Goal: Task Accomplishment & Management: Complete application form

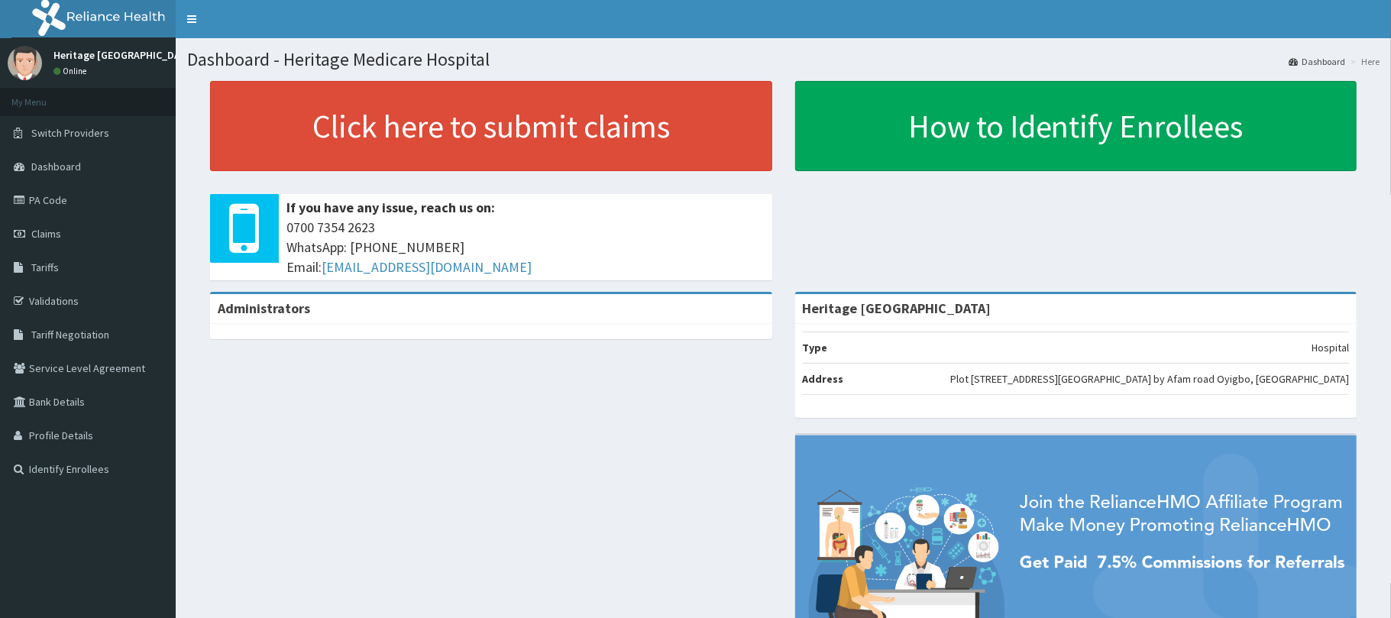
click at [57, 241] on link "Claims" at bounding box center [88, 234] width 176 height 34
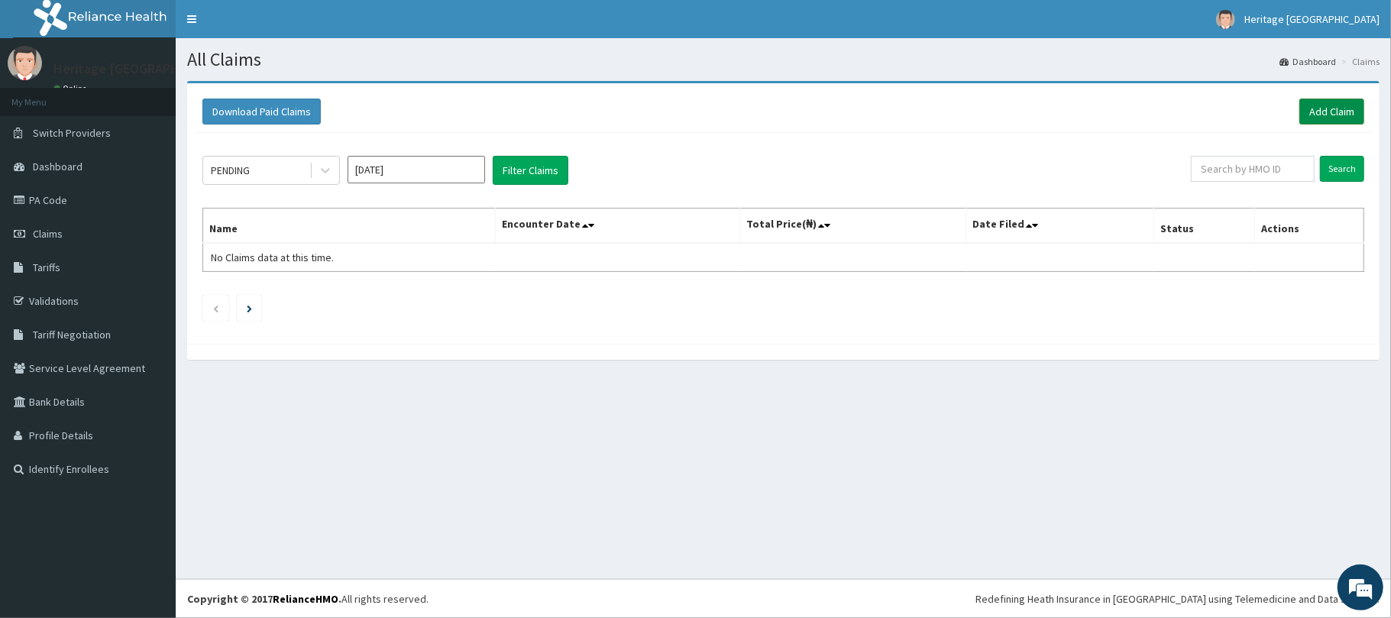
click at [1322, 112] on link "Add Claim" at bounding box center [1331, 112] width 65 height 26
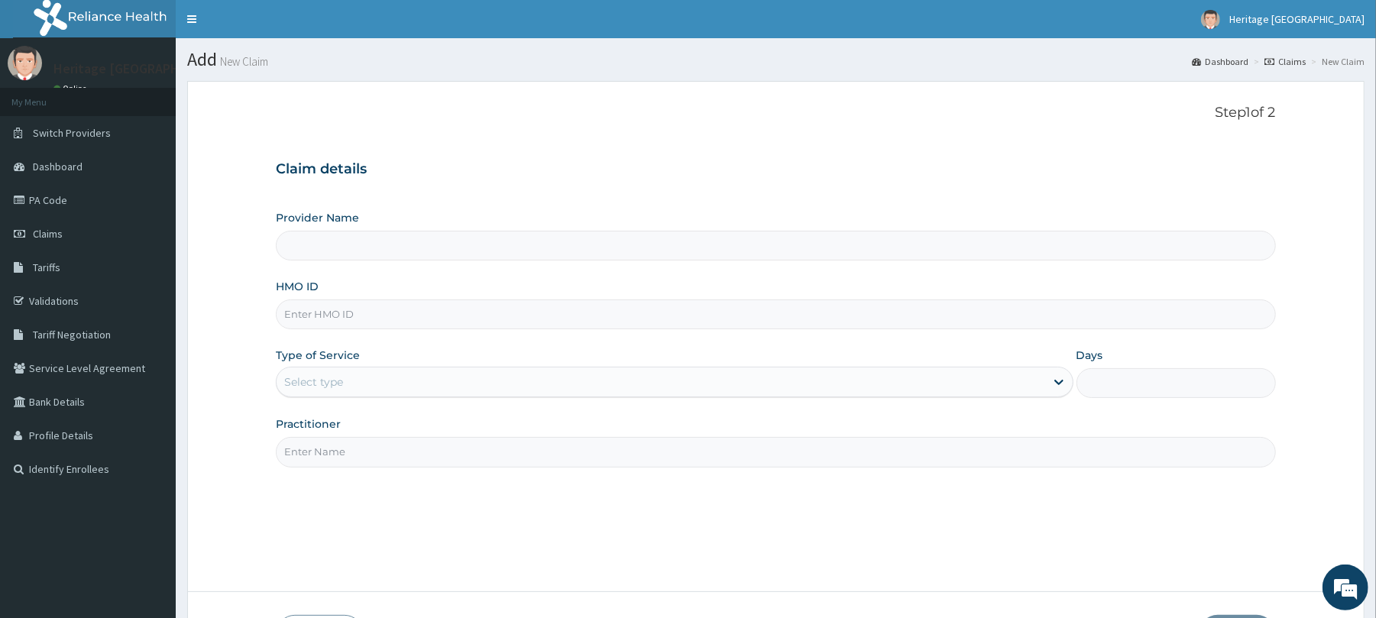
click at [545, 312] on input "HMO ID" at bounding box center [775, 314] width 999 height 30
type input "Heritage [GEOGRAPHIC_DATA]"
click at [89, 196] on link "PA Code" at bounding box center [88, 200] width 176 height 34
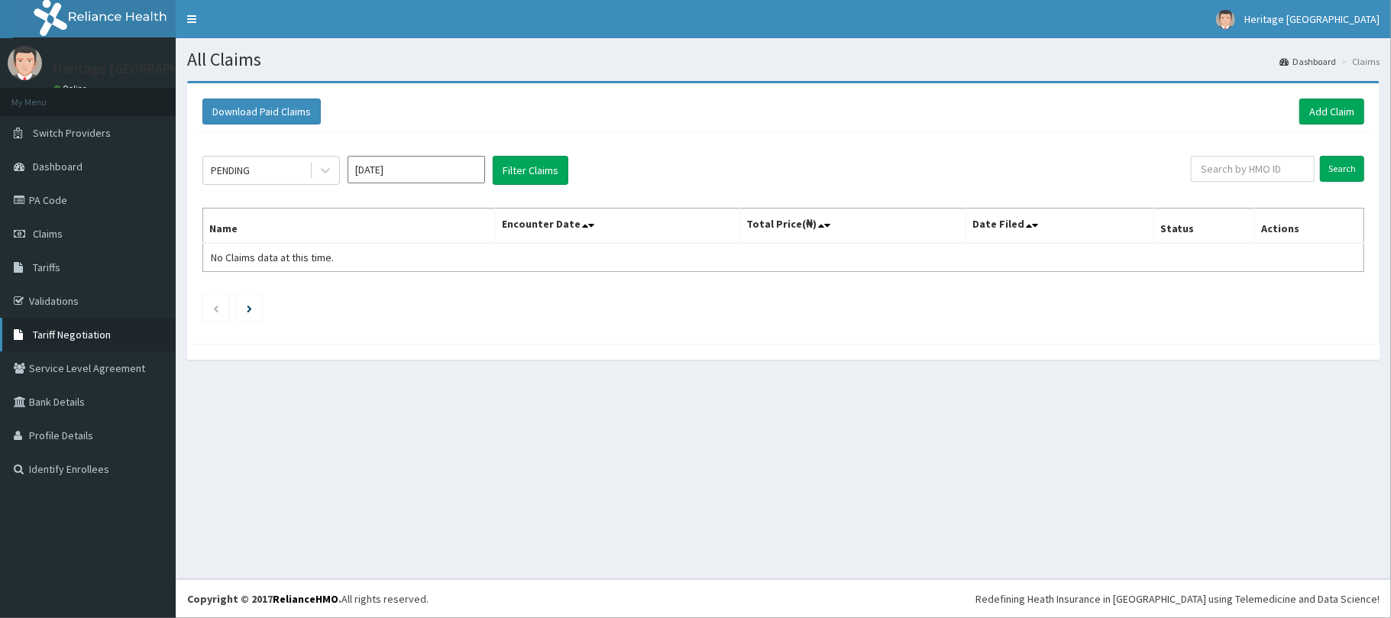
click at [47, 328] on span "Tariff Negotiation" at bounding box center [72, 335] width 78 height 14
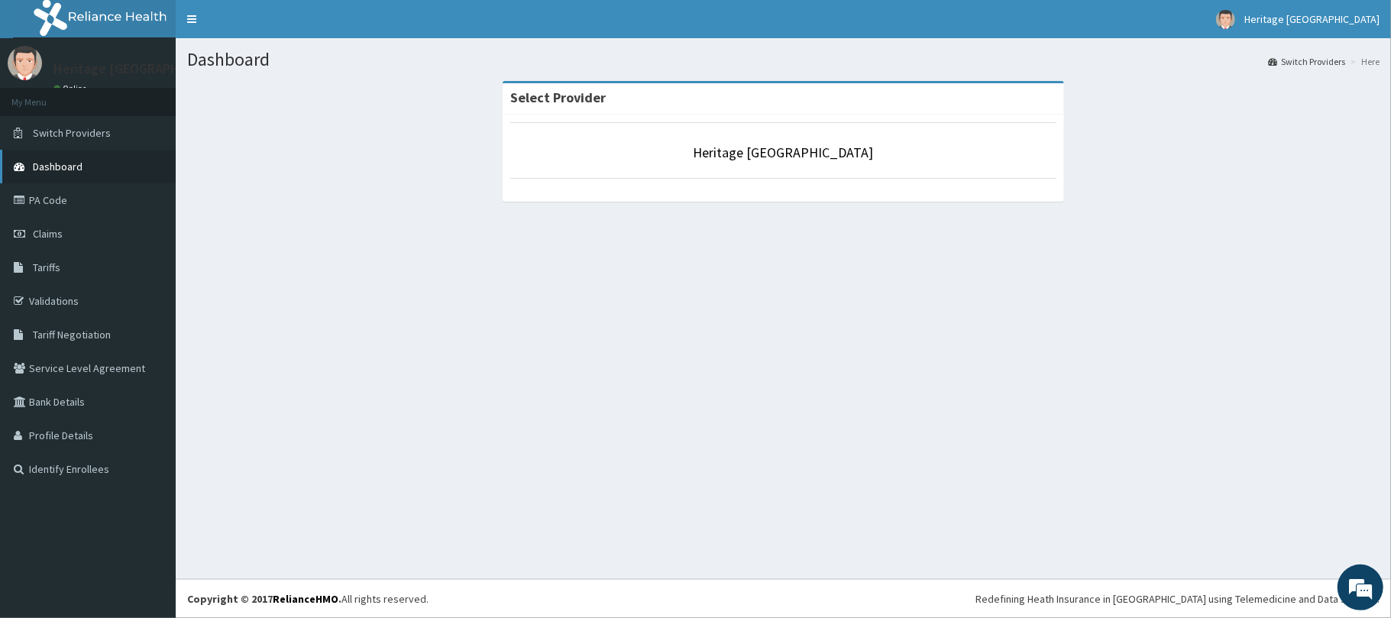
click at [49, 171] on span "Dashboard" at bounding box center [58, 167] width 50 height 14
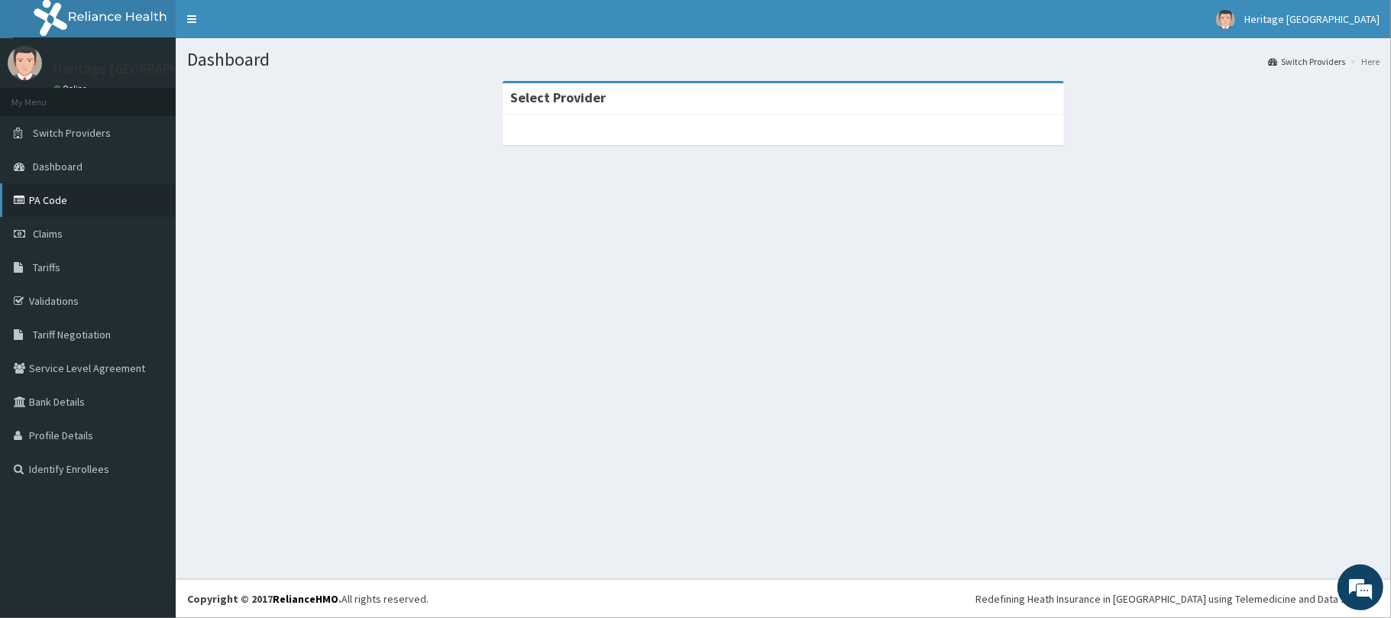
click at [104, 208] on link "PA Code" at bounding box center [88, 200] width 176 height 34
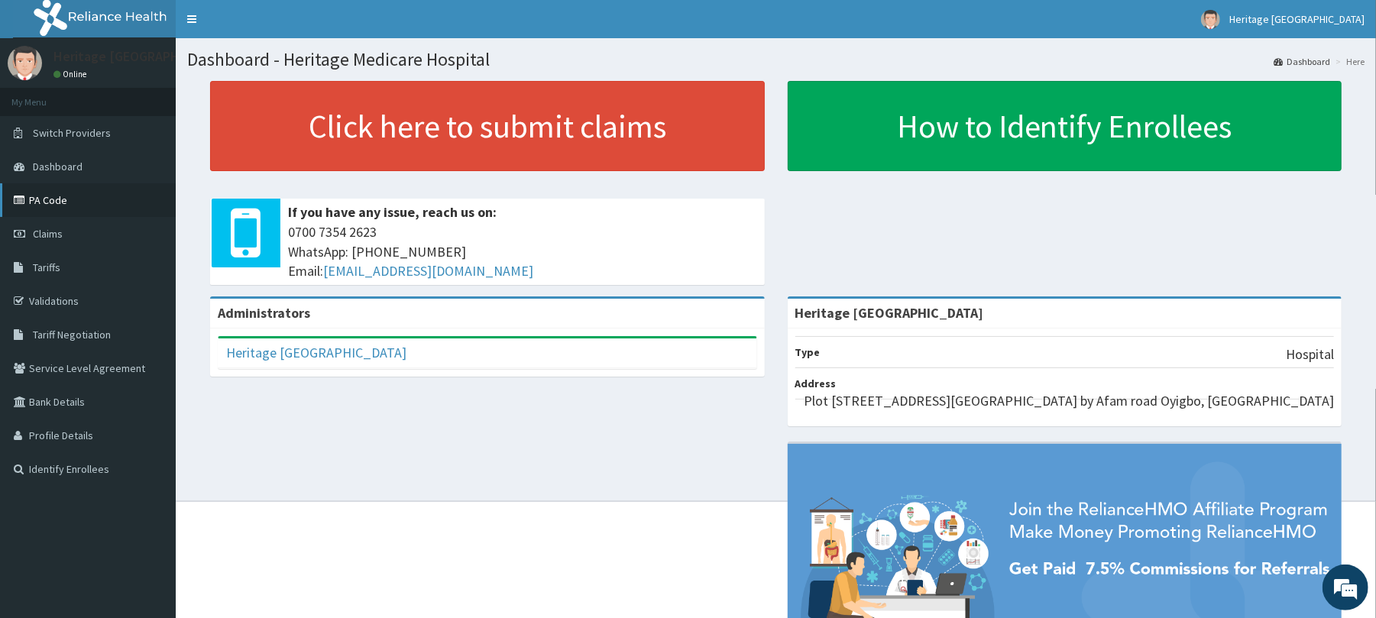
click at [66, 199] on link "PA Code" at bounding box center [88, 200] width 176 height 34
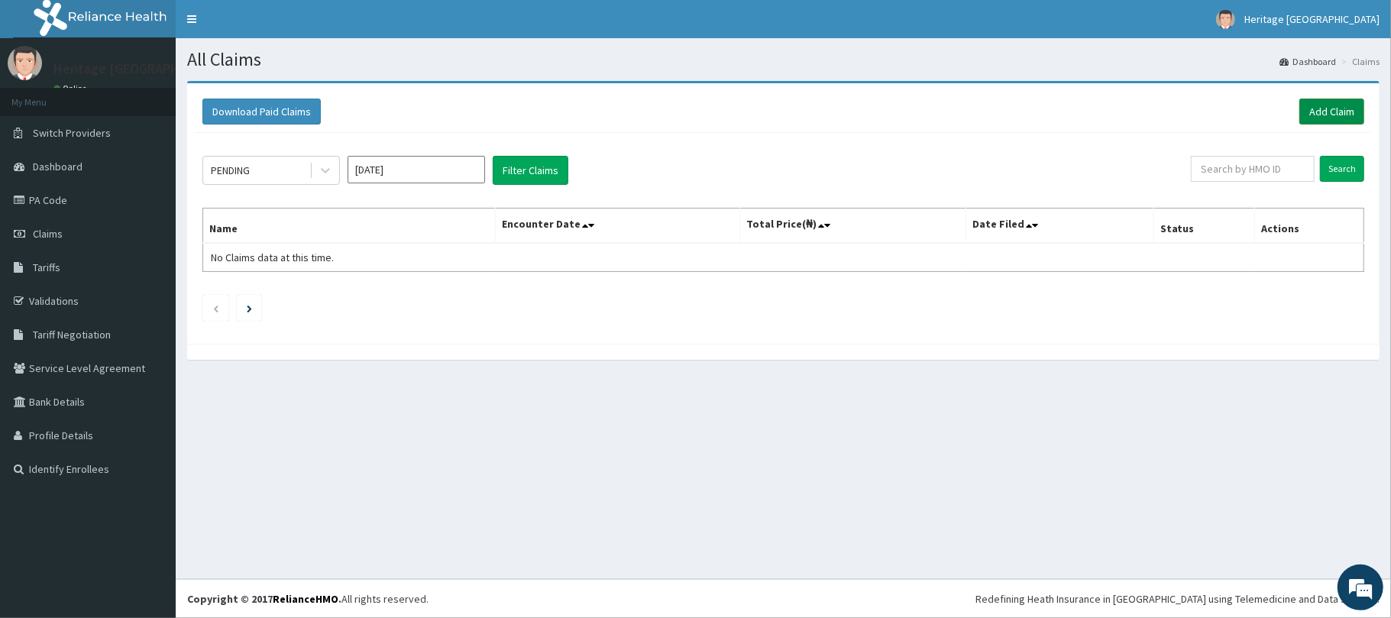
click at [1348, 115] on link "Add Claim" at bounding box center [1331, 112] width 65 height 26
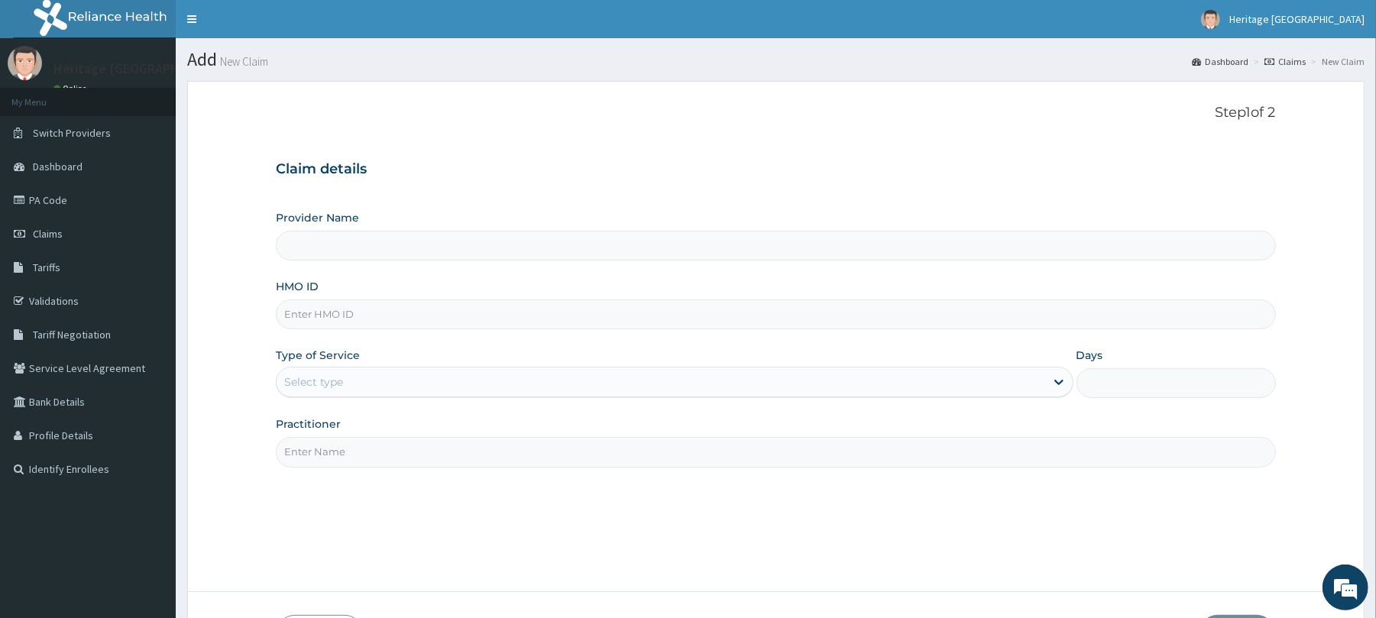
type input "Heritage [GEOGRAPHIC_DATA]"
click at [561, 319] on input "HMO ID" at bounding box center [775, 314] width 999 height 30
type input "DFA/10013/B"
click at [475, 383] on div "Select type" at bounding box center [661, 382] width 768 height 24
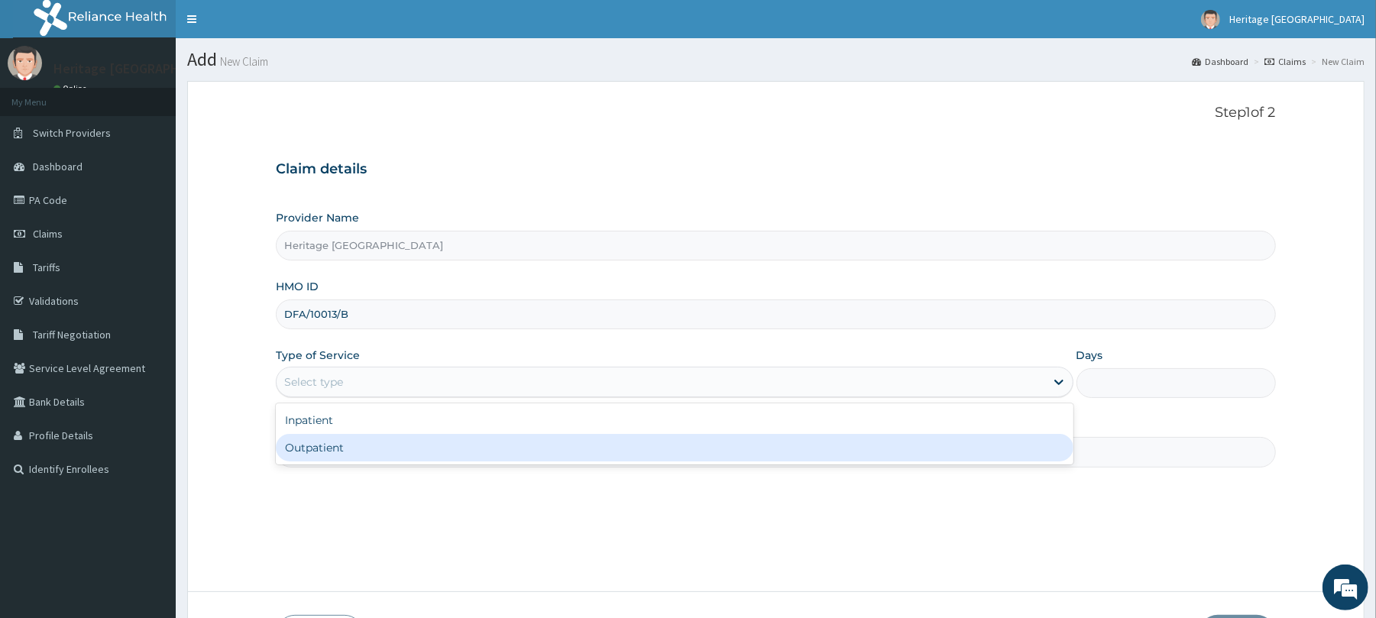
click at [469, 449] on div "Outpatient" at bounding box center [674, 448] width 797 height 28
type input "1"
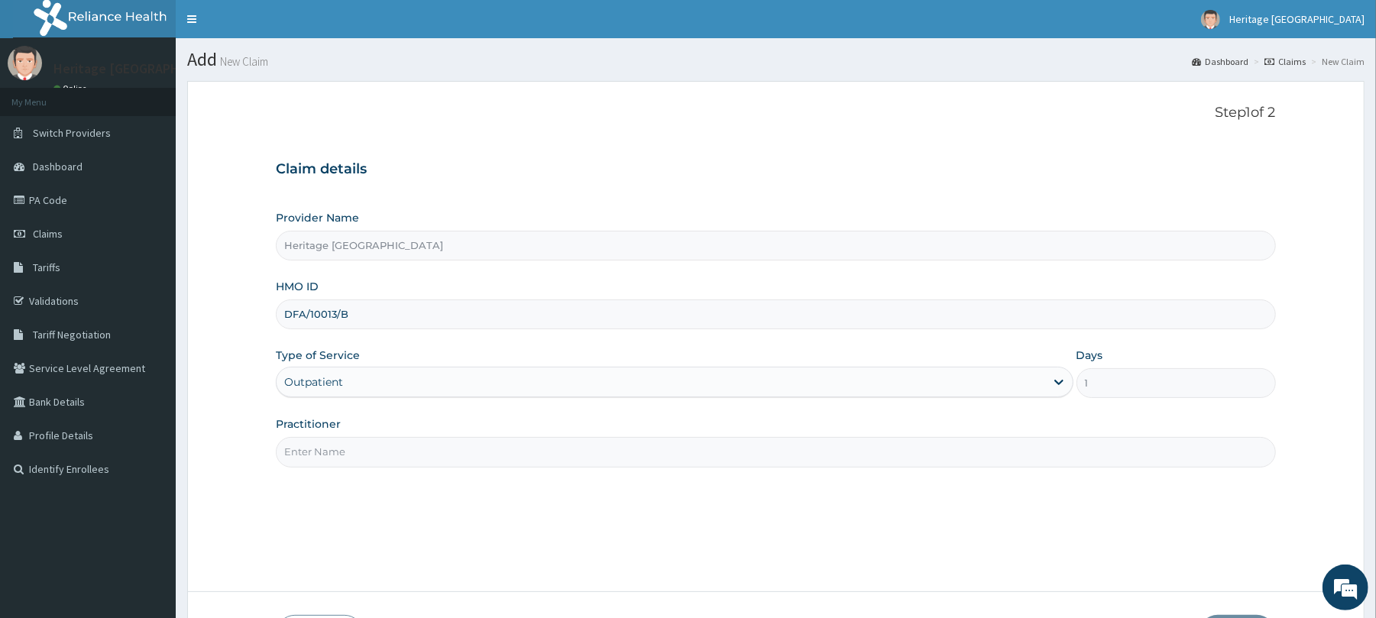
click at [474, 453] on input "Practitioner" at bounding box center [775, 452] width 999 height 30
type input "DR OGUNDELE ABAYOMI"
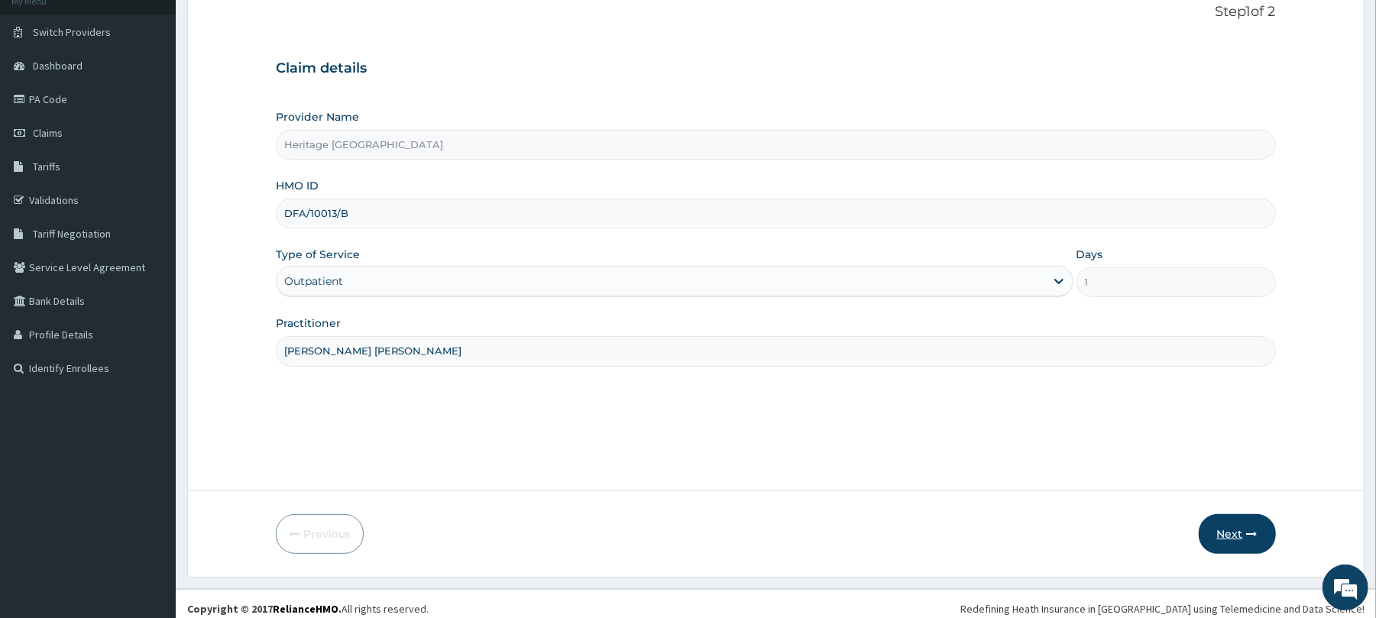
click at [1254, 539] on icon "button" at bounding box center [1252, 534] width 11 height 11
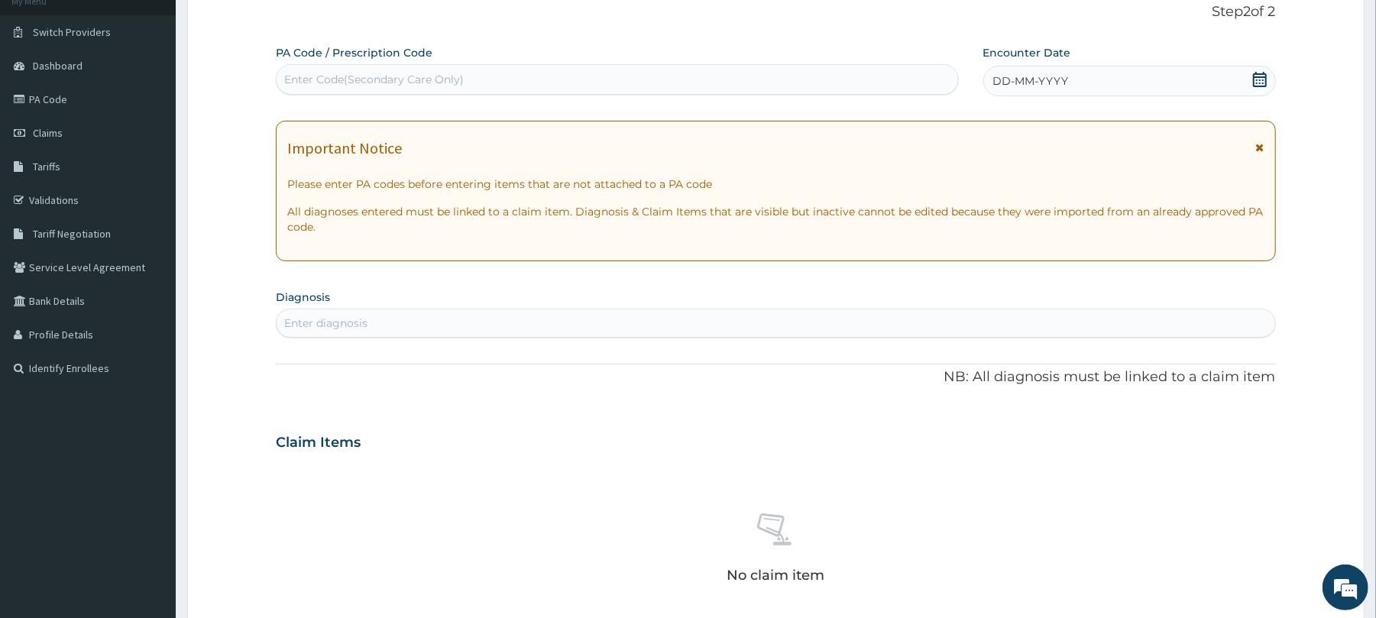
click at [1169, 90] on div "DD-MM-YYYY" at bounding box center [1129, 81] width 293 height 31
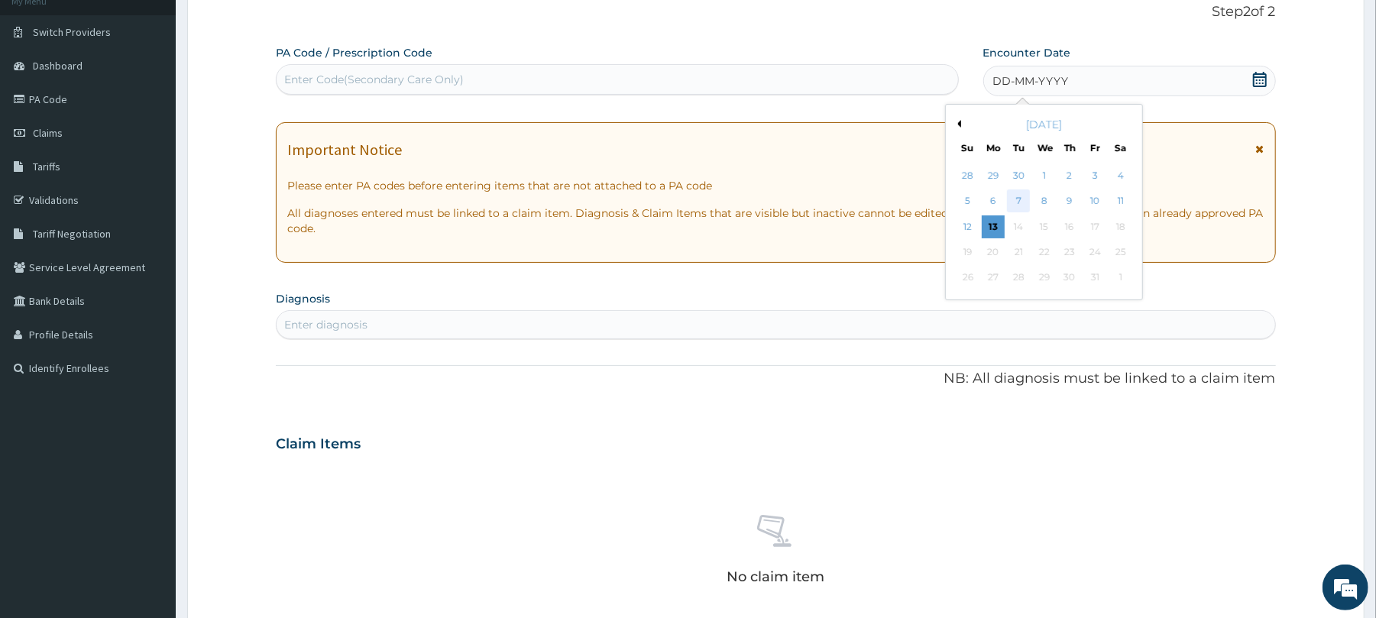
click at [1024, 202] on div "7" at bounding box center [1018, 201] width 23 height 23
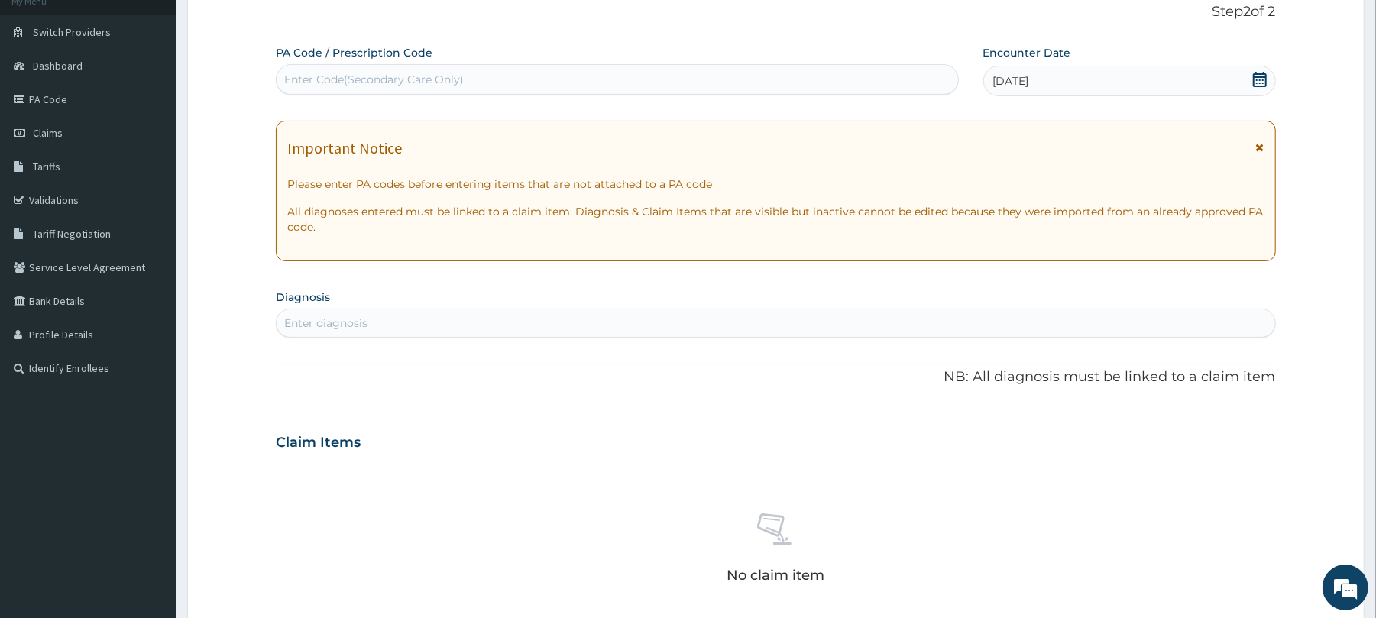
click at [642, 322] on div "Enter diagnosis" at bounding box center [776, 323] width 998 height 24
type input "P"
type input "M"
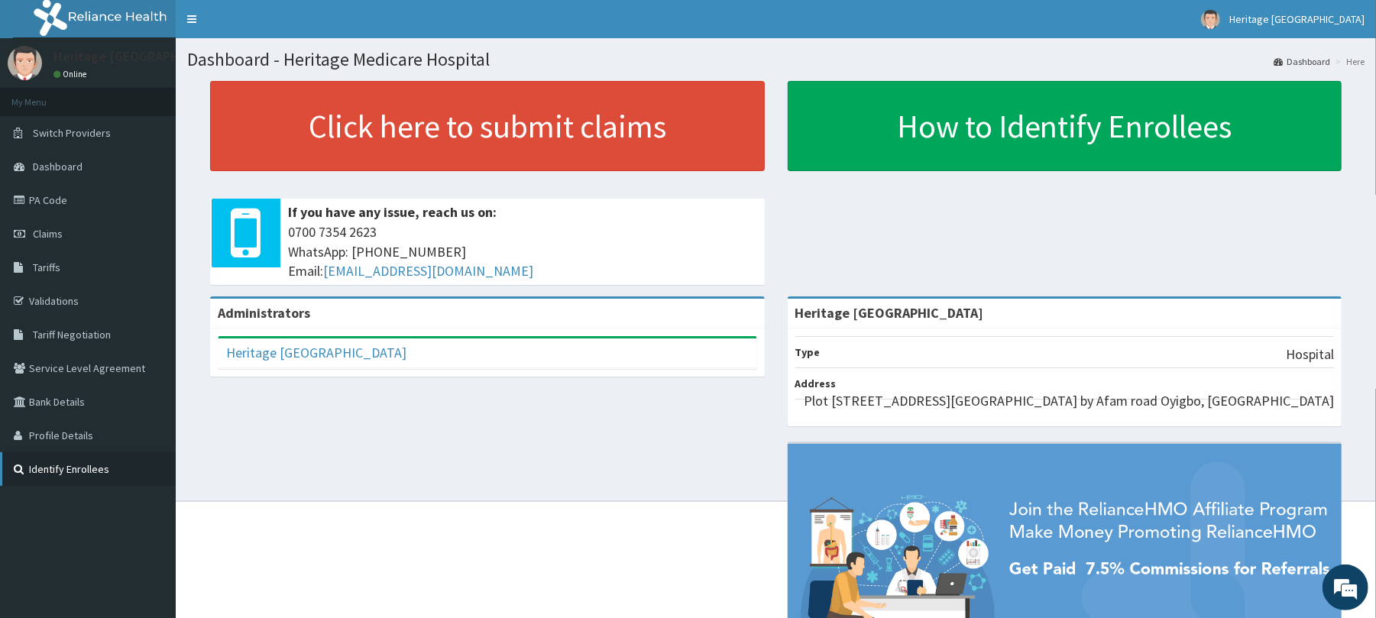
click at [102, 464] on link "Identify Enrollees" at bounding box center [88, 469] width 176 height 34
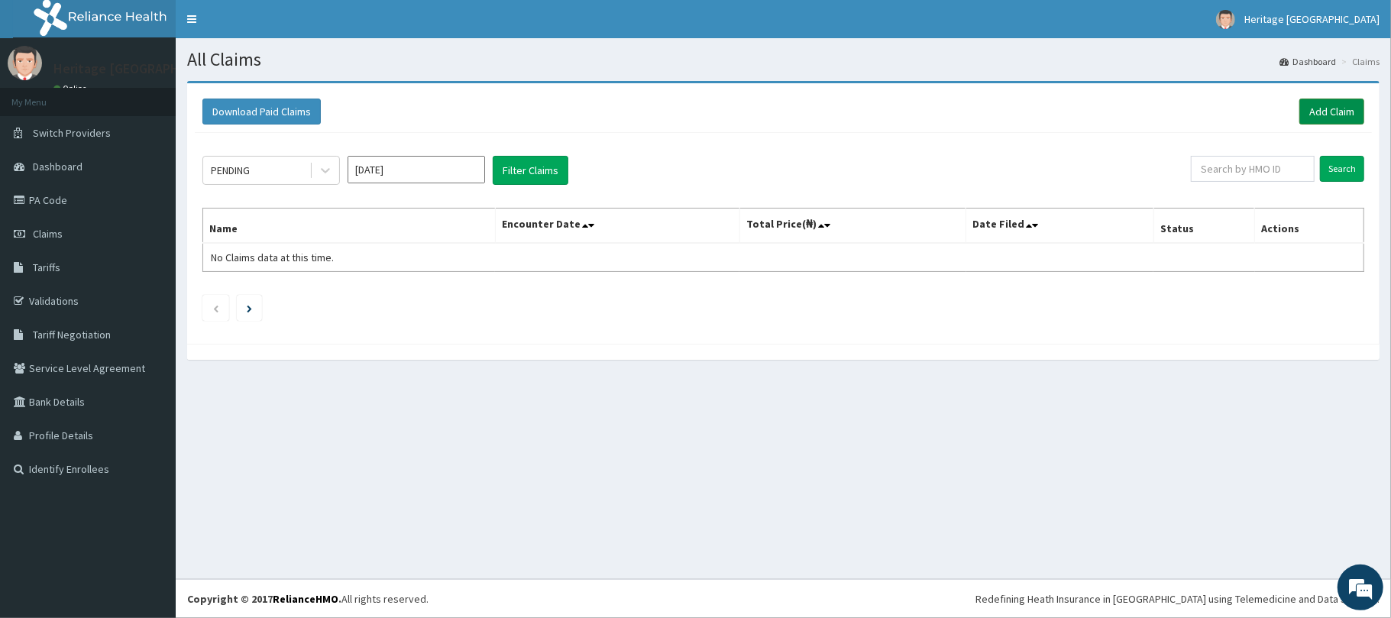
click at [1345, 116] on link "Add Claim" at bounding box center [1331, 112] width 65 height 26
click at [1335, 107] on link "Add Claim" at bounding box center [1331, 112] width 65 height 26
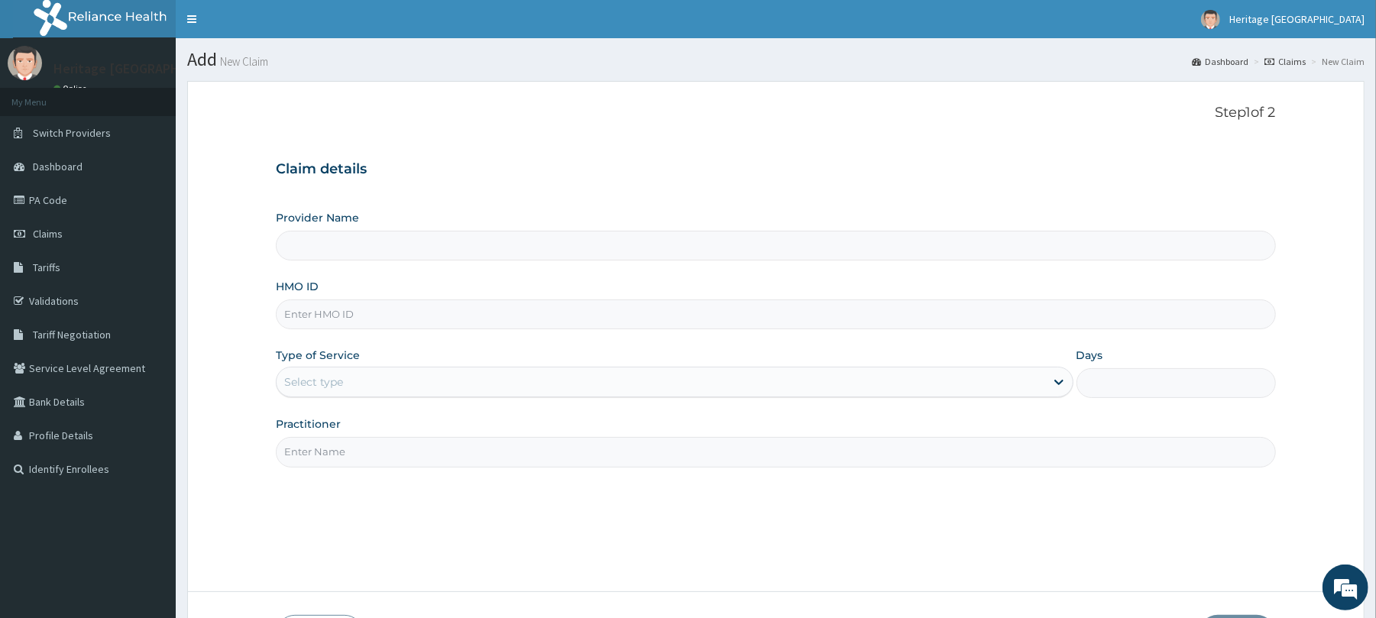
click at [585, 315] on input "HMO ID" at bounding box center [775, 314] width 999 height 30
type input "Heritage [GEOGRAPHIC_DATA]"
type input "XOL/10008/A"
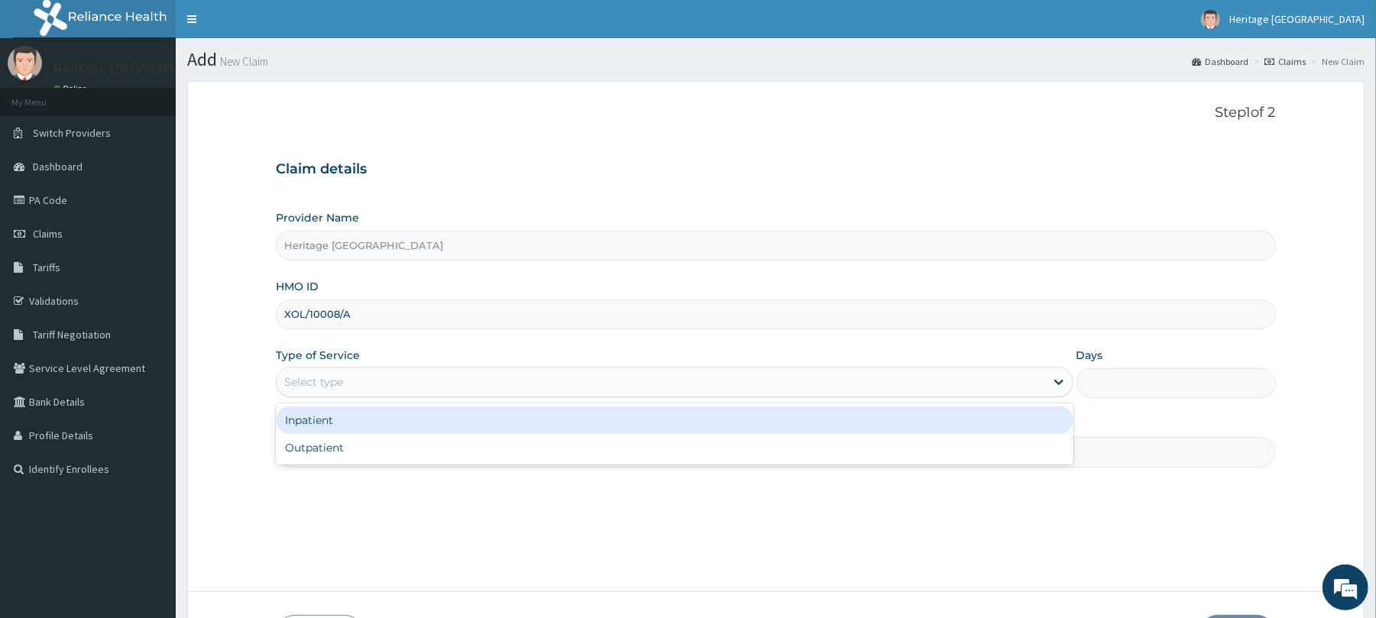
click at [559, 384] on div "Select type" at bounding box center [661, 382] width 768 height 24
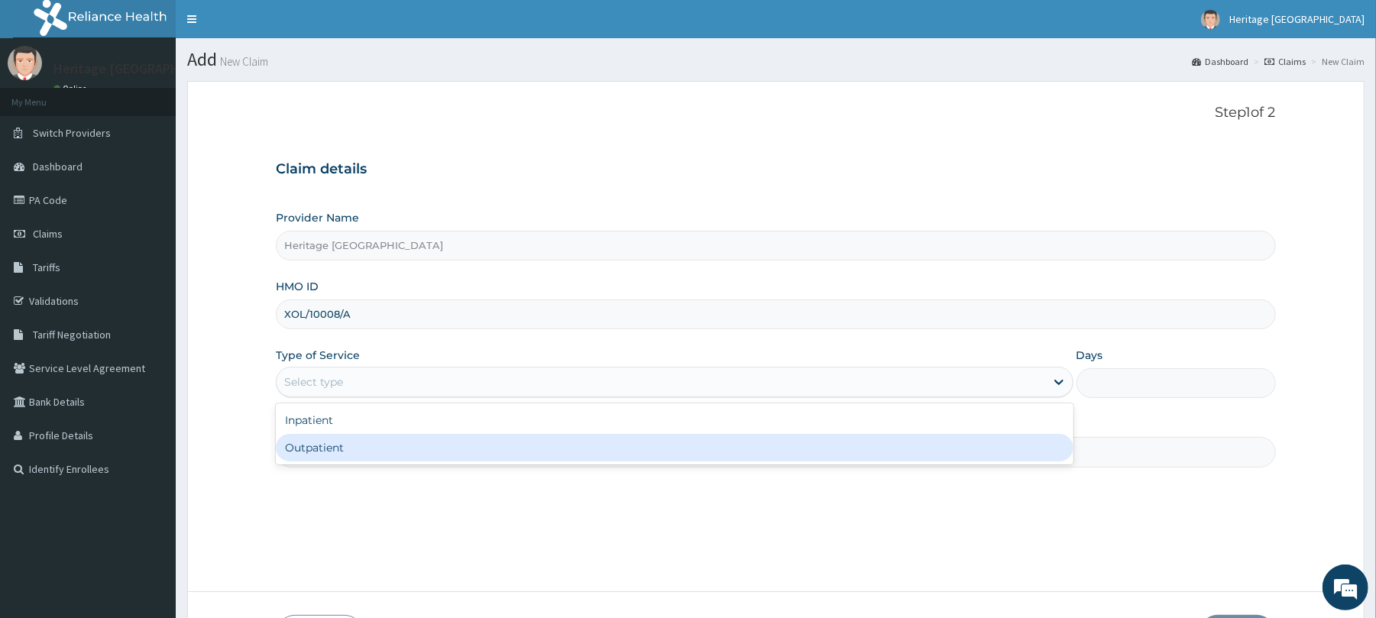
click at [529, 452] on div "Outpatient" at bounding box center [674, 448] width 797 height 28
type input "1"
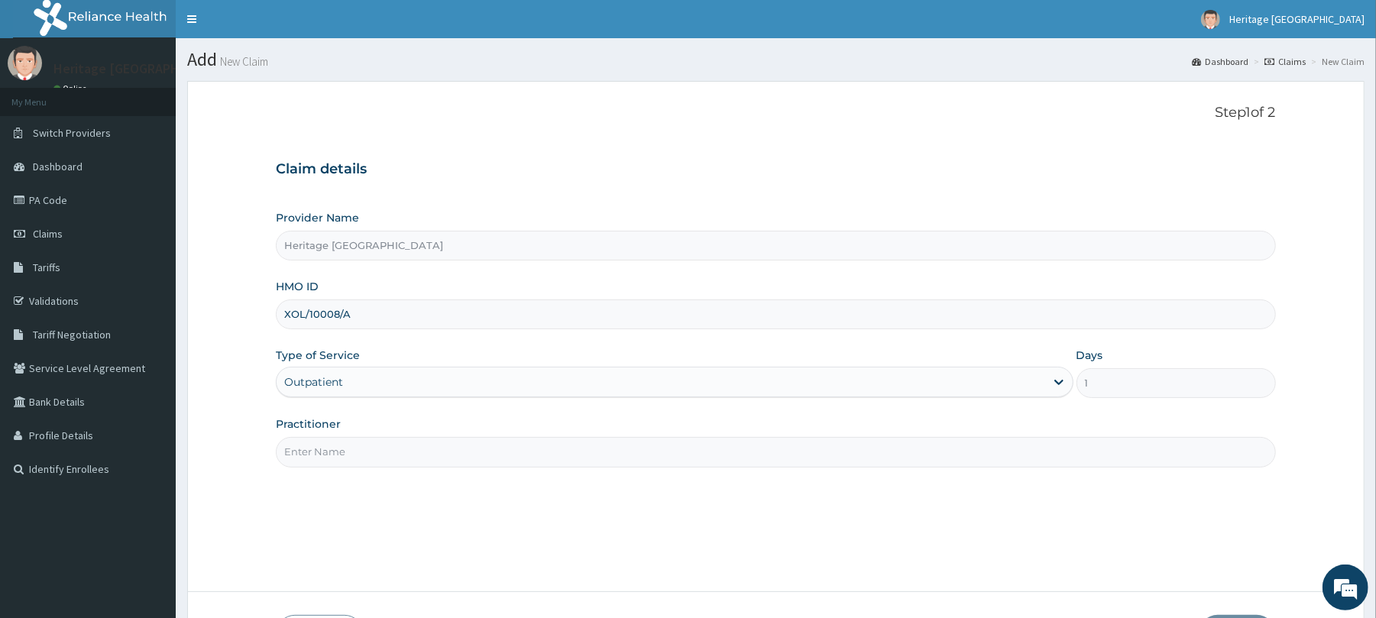
click at [542, 457] on input "Practitioner" at bounding box center [775, 452] width 999 height 30
type input "DR OGUNDELE ABAYOMI"
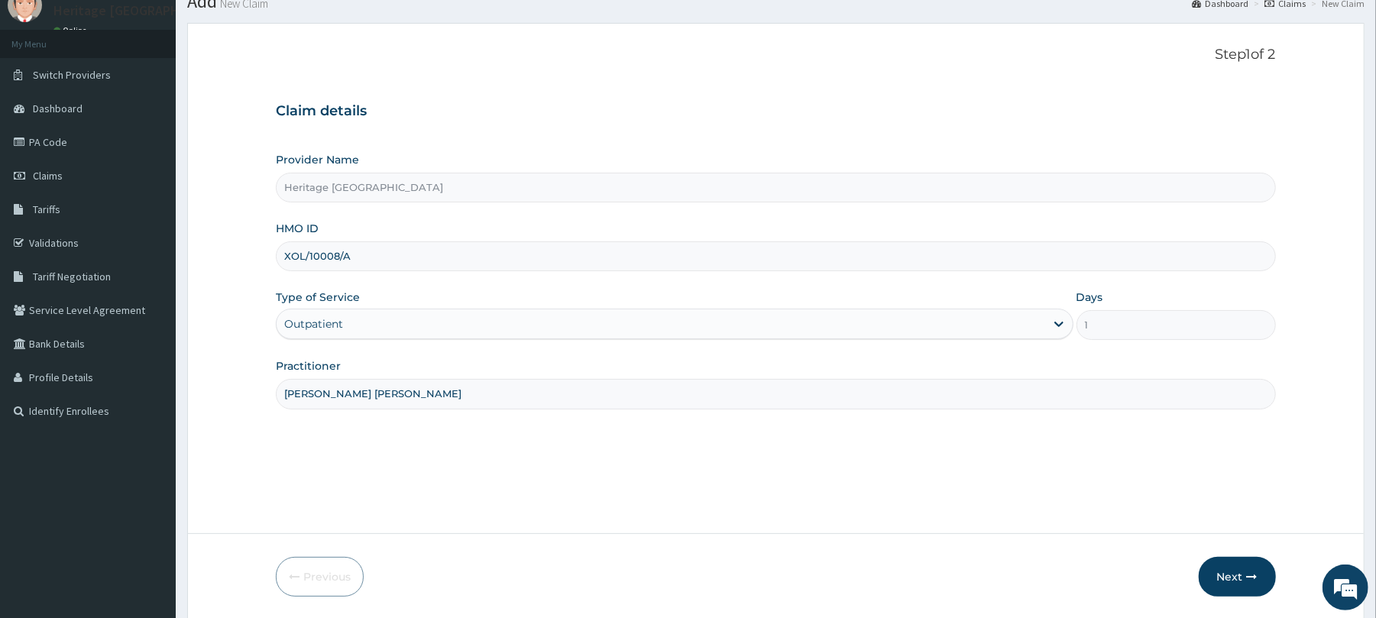
scroll to position [99, 0]
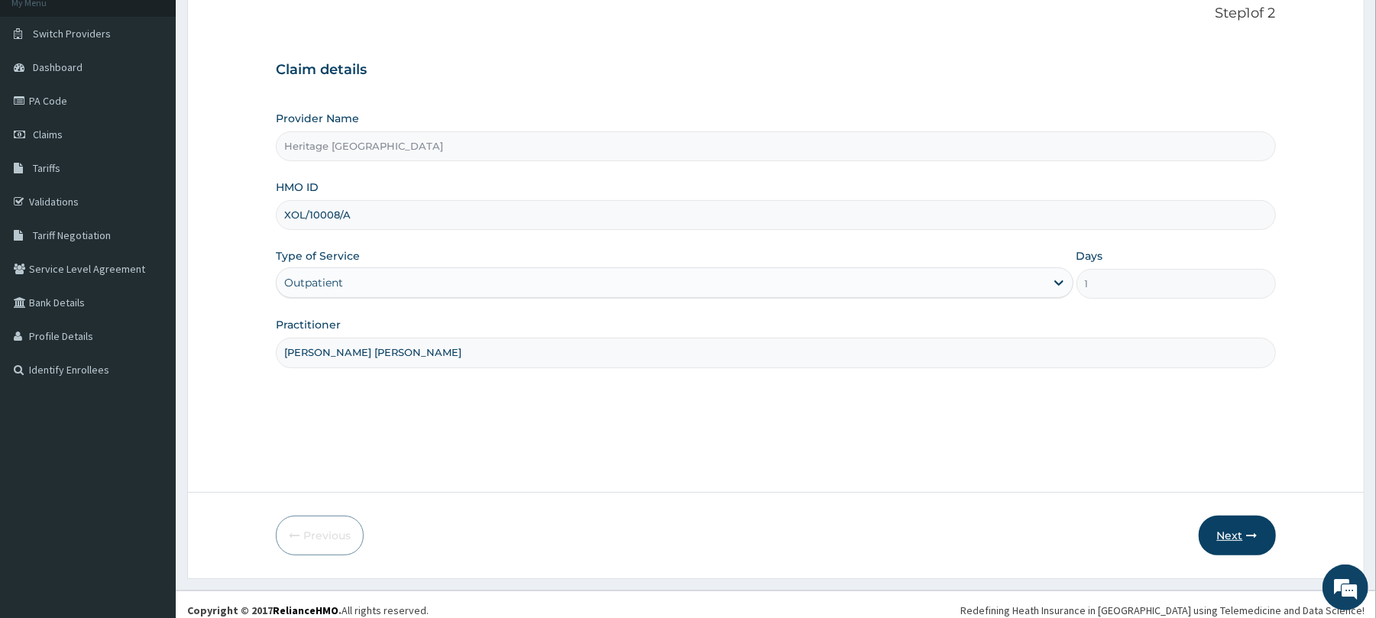
click at [1227, 529] on button "Next" at bounding box center [1237, 536] width 77 height 40
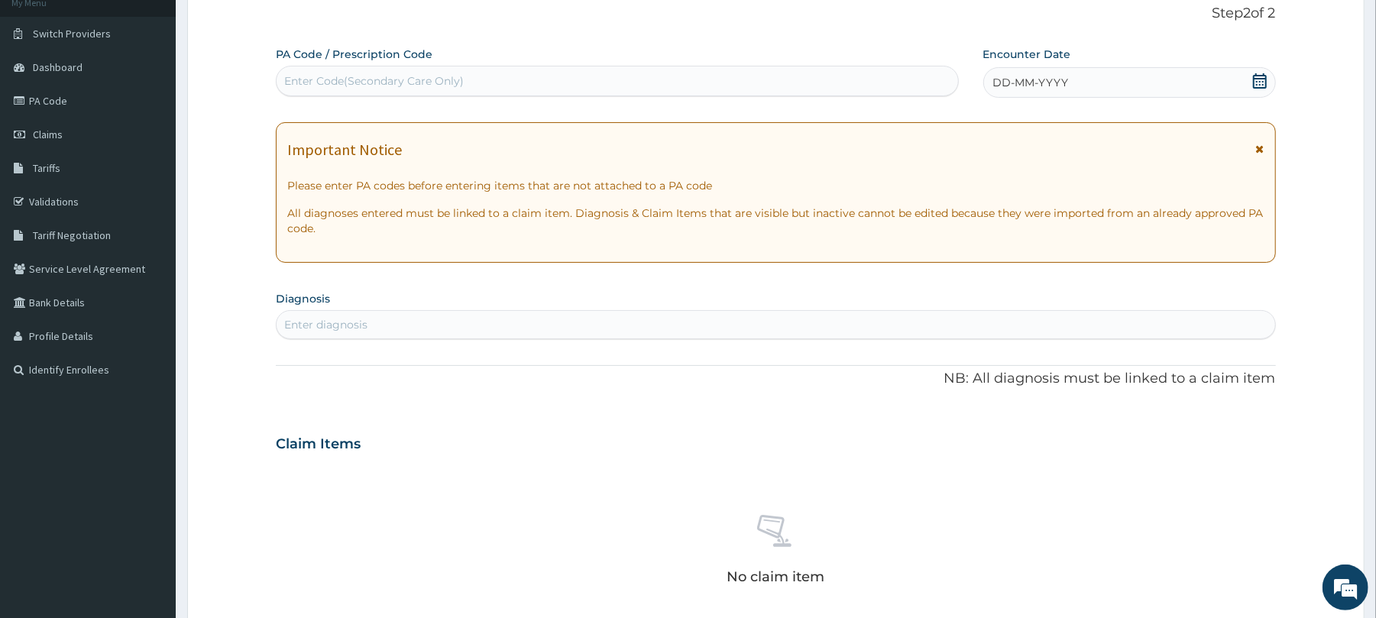
click at [796, 71] on div "Enter Code(Secondary Care Only)" at bounding box center [617, 81] width 681 height 24
drag, startPoint x: 334, startPoint y: 75, endPoint x: 291, endPoint y: 79, distance: 43.0
click at [291, 79] on div "Enter Code(Secondary Care Only)" at bounding box center [374, 80] width 180 height 15
drag, startPoint x: 291, startPoint y: 79, endPoint x: 72, endPoint y: 96, distance: 219.9
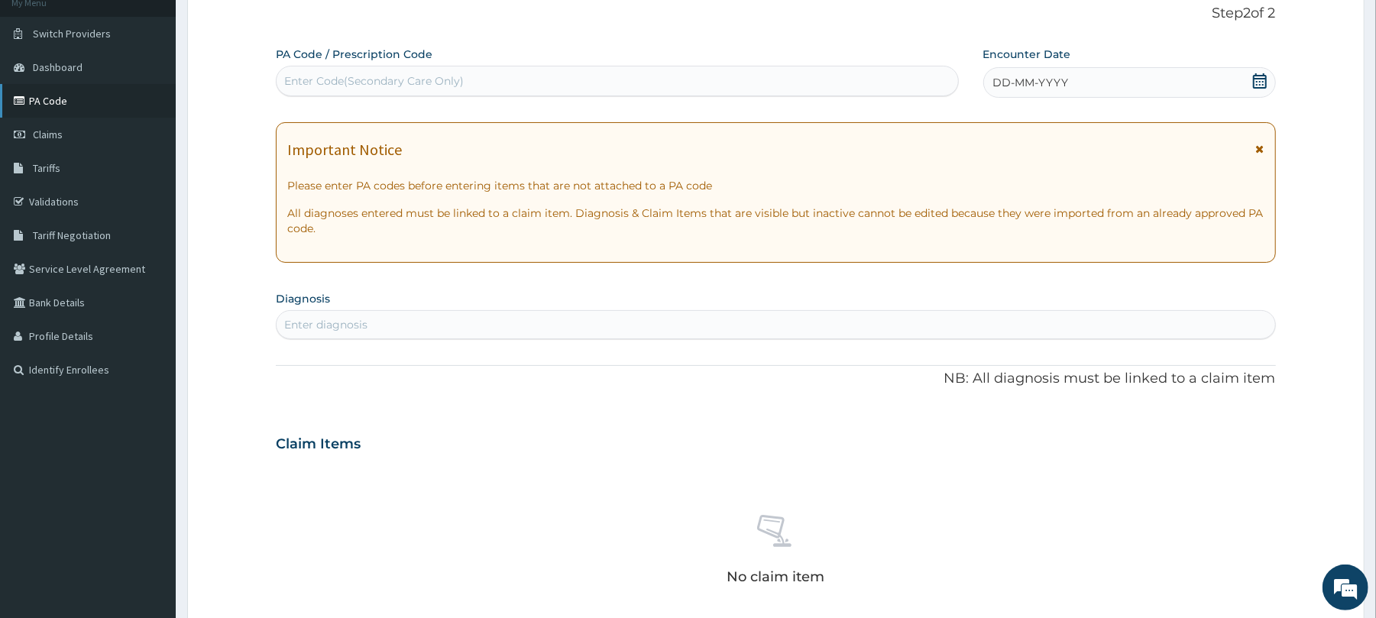
click at [72, 96] on link "PA Code" at bounding box center [88, 101] width 176 height 34
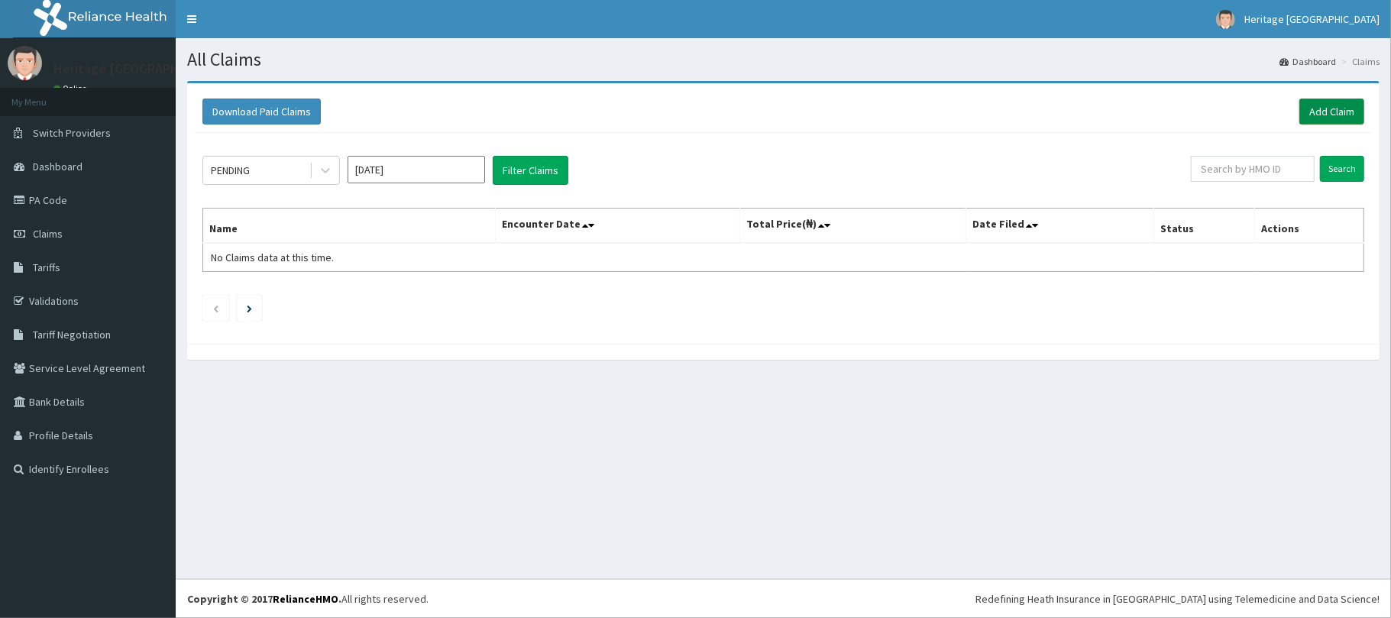
click at [1327, 116] on link "Add Claim" at bounding box center [1331, 112] width 65 height 26
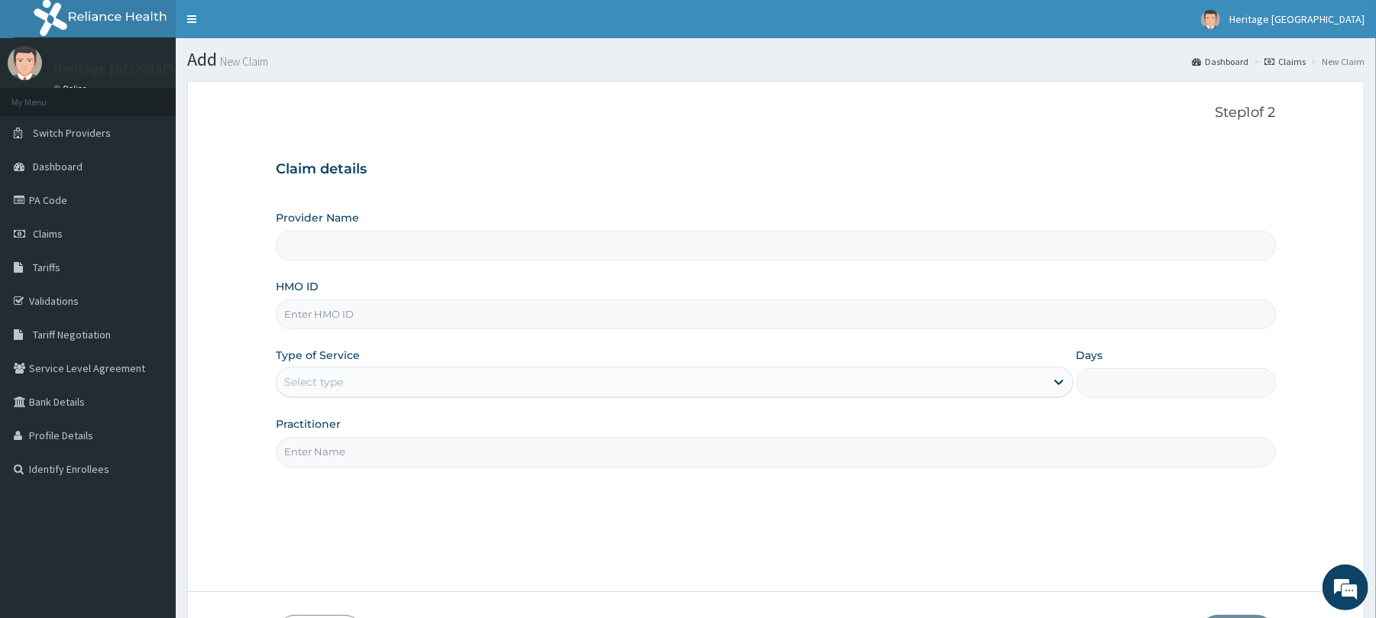
type input "Heritage [GEOGRAPHIC_DATA]"
click at [671, 313] on input "HMO ID" at bounding box center [775, 314] width 999 height 30
type input "XOL/10008/A"
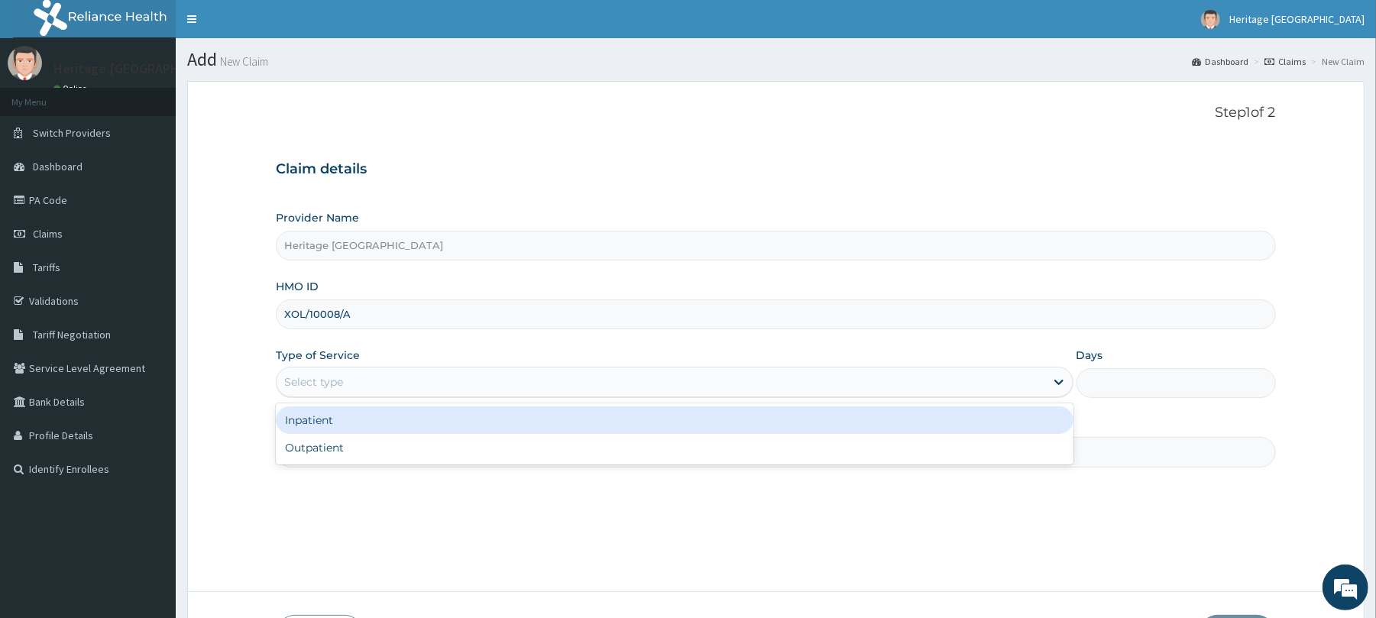
click at [663, 397] on div "Select type" at bounding box center [674, 382] width 797 height 31
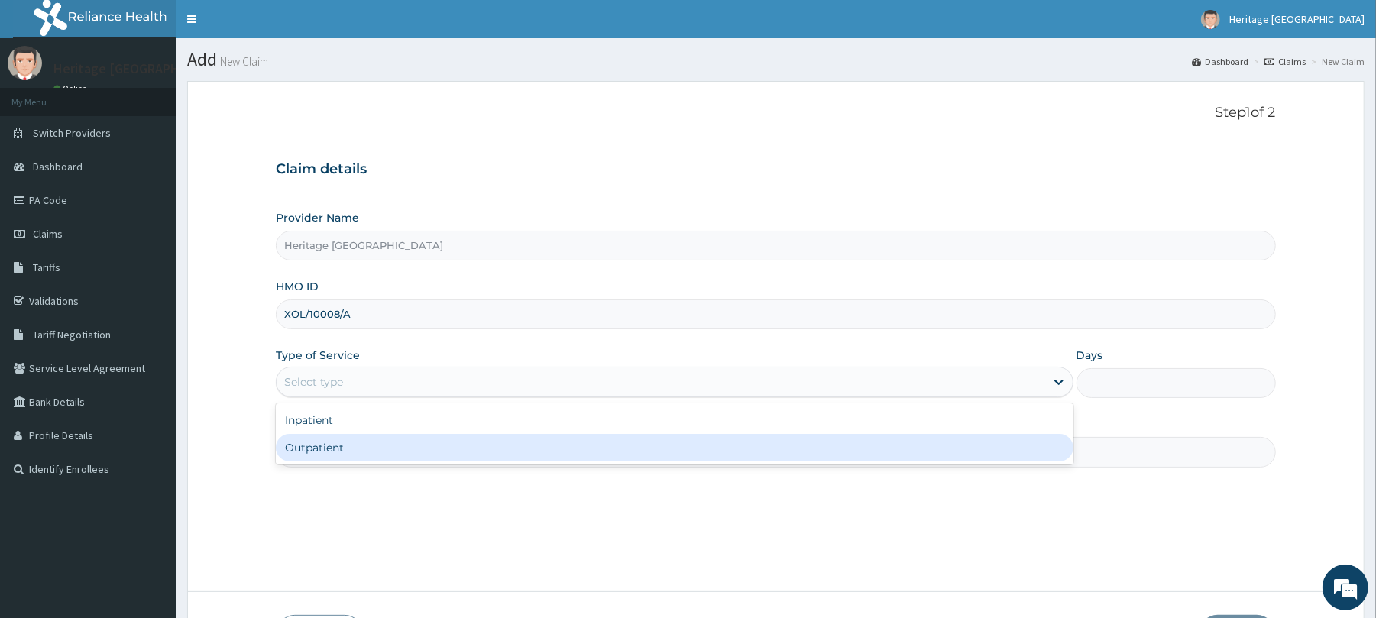
click at [637, 461] on div "Outpatient" at bounding box center [674, 448] width 797 height 28
type input "1"
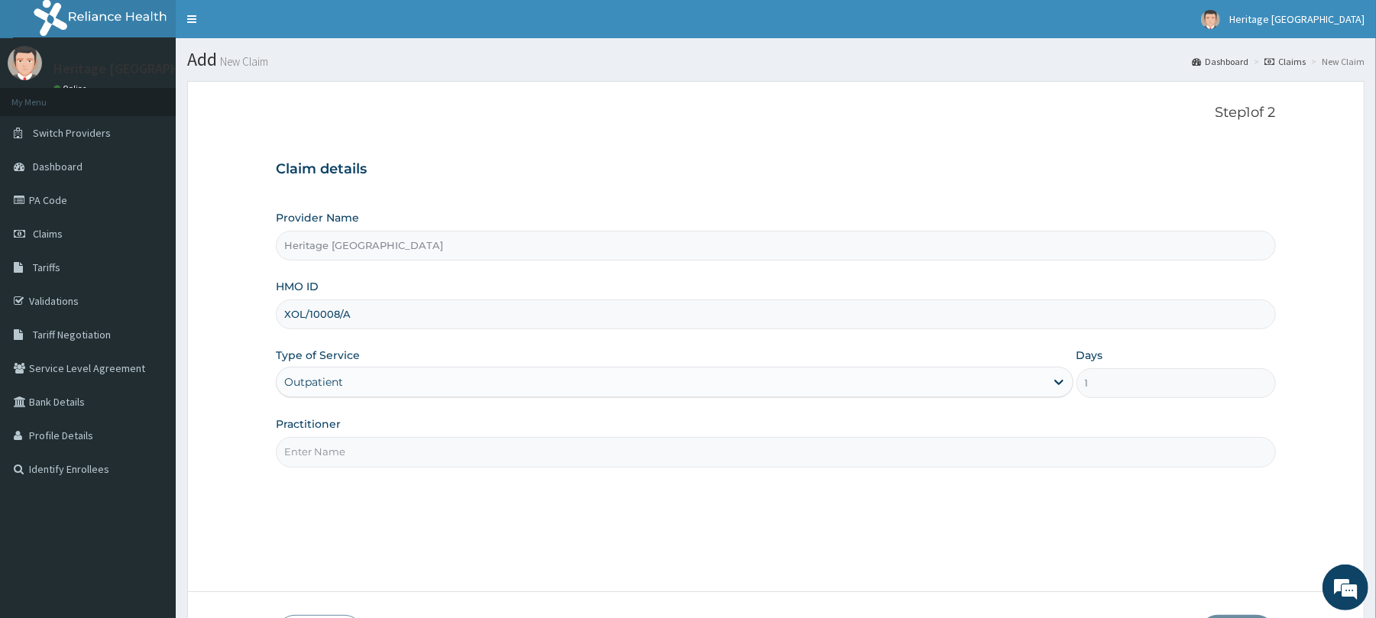
click at [642, 461] on input "Practitioner" at bounding box center [775, 452] width 999 height 30
type input "[PERSON_NAME] [PERSON_NAME]"
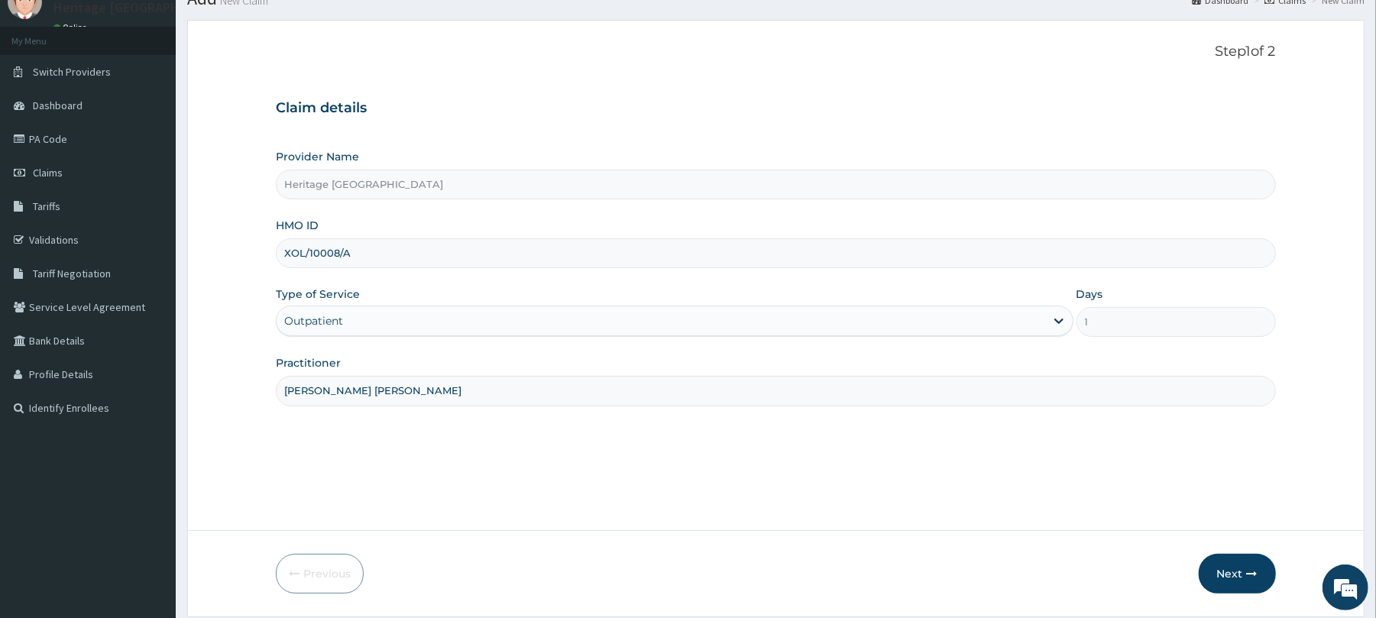
scroll to position [108, 0]
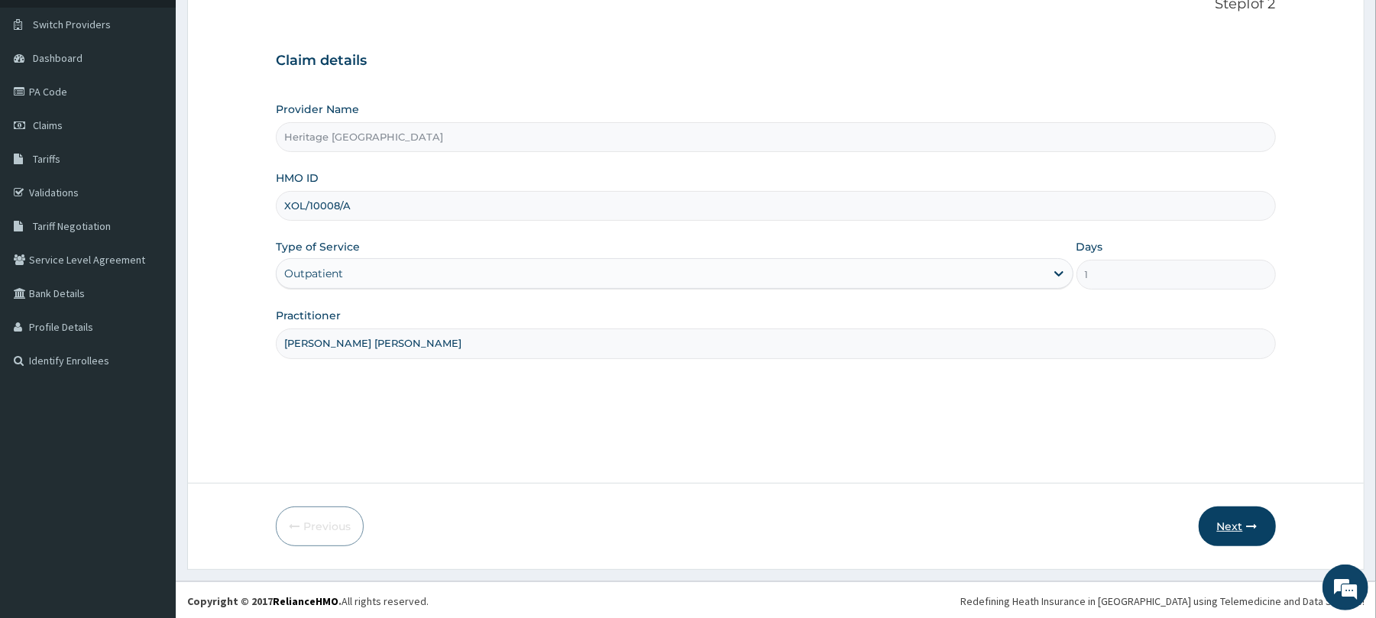
click at [1254, 530] on icon "button" at bounding box center [1252, 526] width 11 height 11
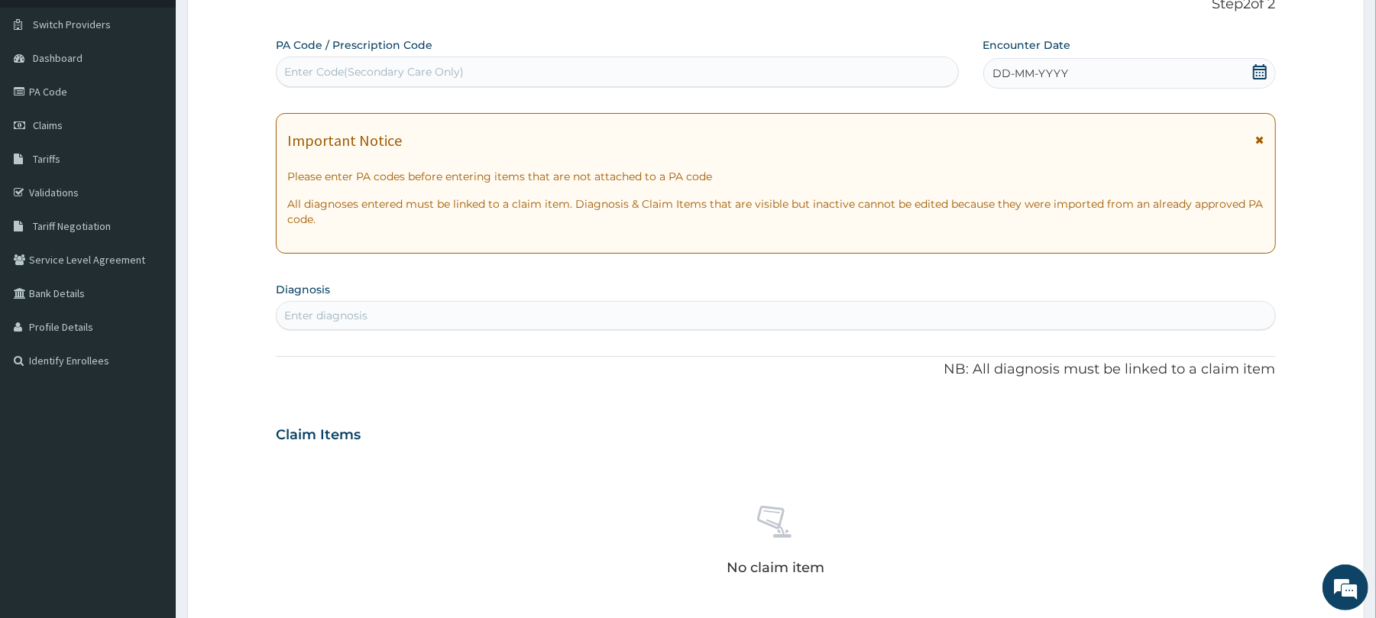
click at [893, 72] on div "Enter Code(Secondary Care Only)" at bounding box center [617, 72] width 681 height 24
click at [301, 67] on div "Enter Code(Secondary Care Only)" at bounding box center [374, 71] width 180 height 15
drag, startPoint x: 301, startPoint y: 67, endPoint x: 293, endPoint y: 71, distance: 8.5
click at [293, 71] on div "Enter Code(Secondary Care Only)" at bounding box center [374, 71] width 180 height 15
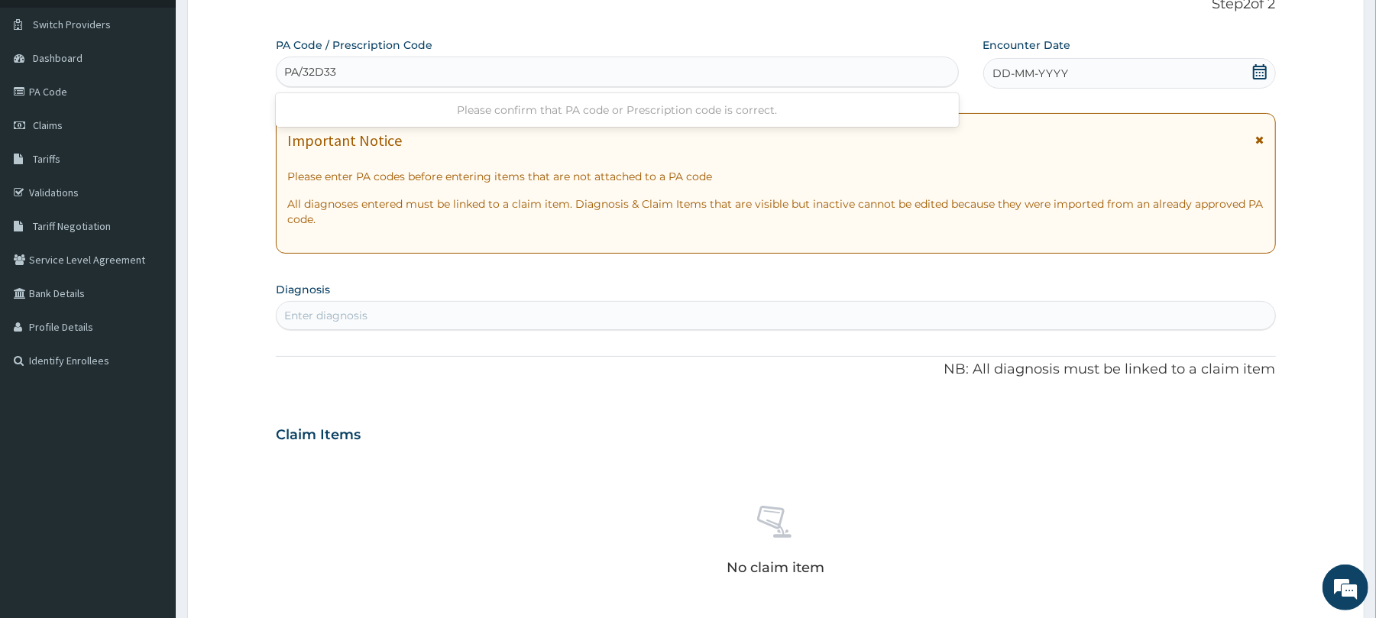
type input "PA/32D336"
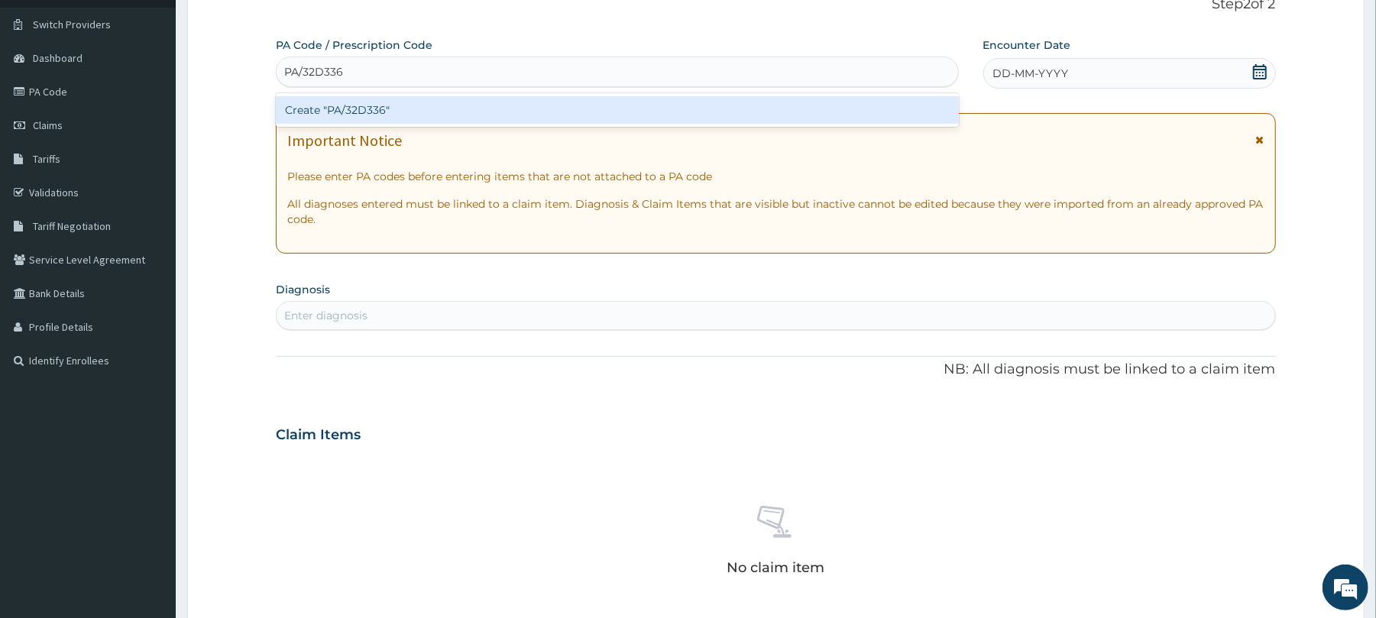
click at [327, 108] on div "Create "PA/32D336"" at bounding box center [617, 110] width 682 height 28
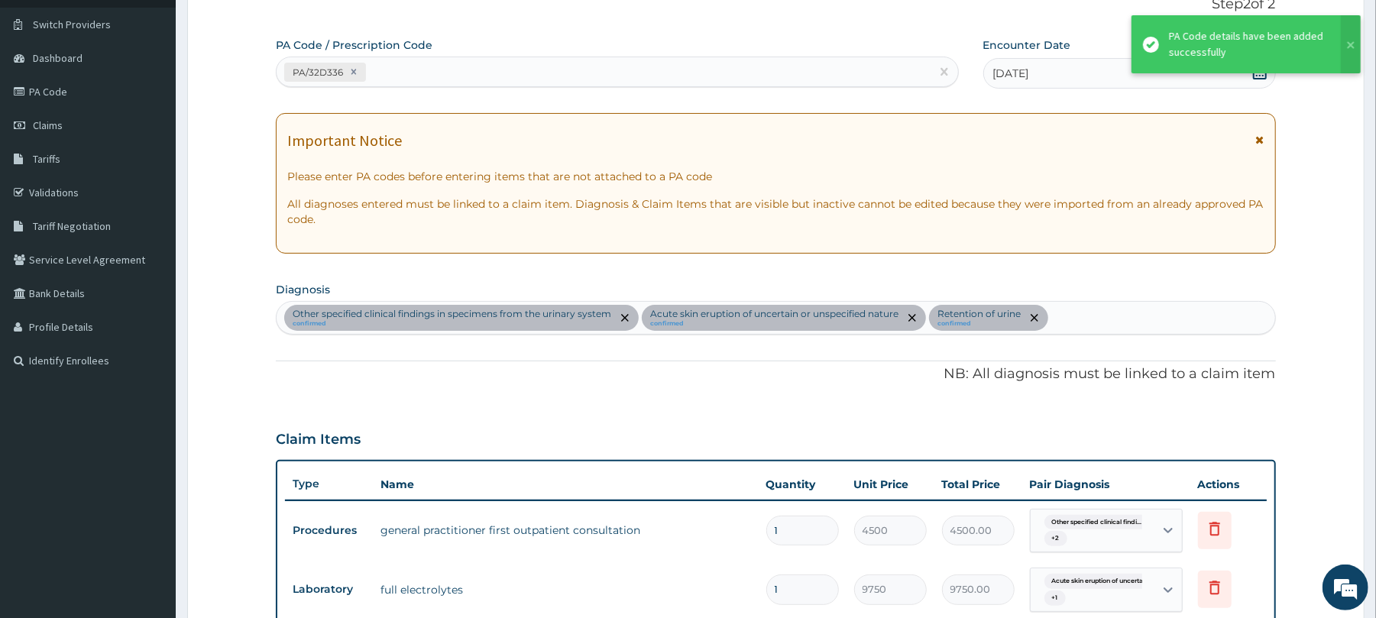
scroll to position [499, 0]
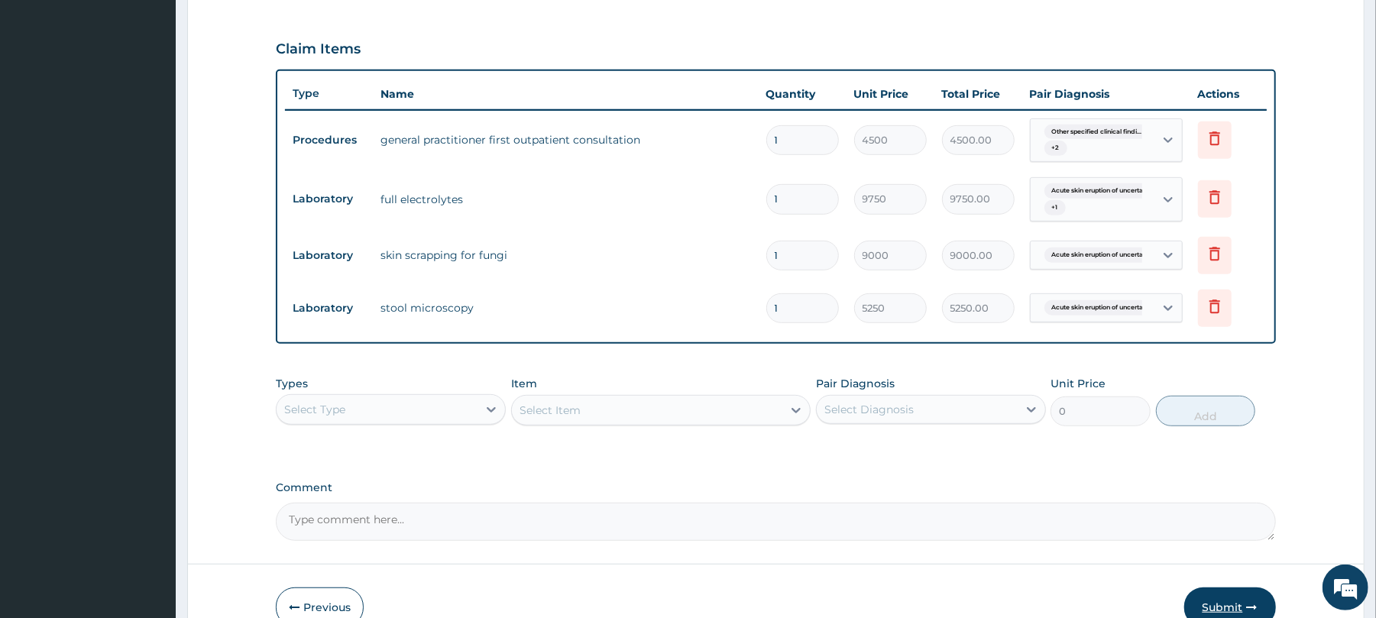
click at [1232, 603] on button "Submit" at bounding box center [1230, 607] width 92 height 40
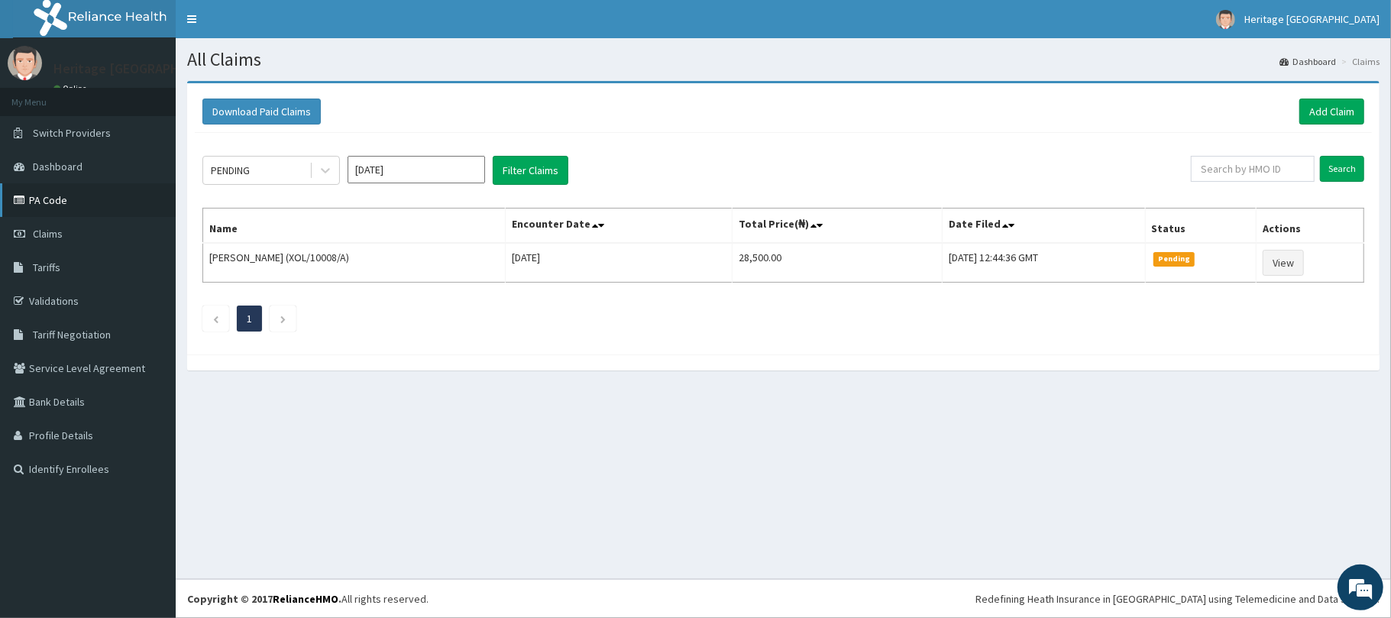
click at [77, 206] on link "PA Code" at bounding box center [88, 200] width 176 height 34
